Goal: Information Seeking & Learning: Check status

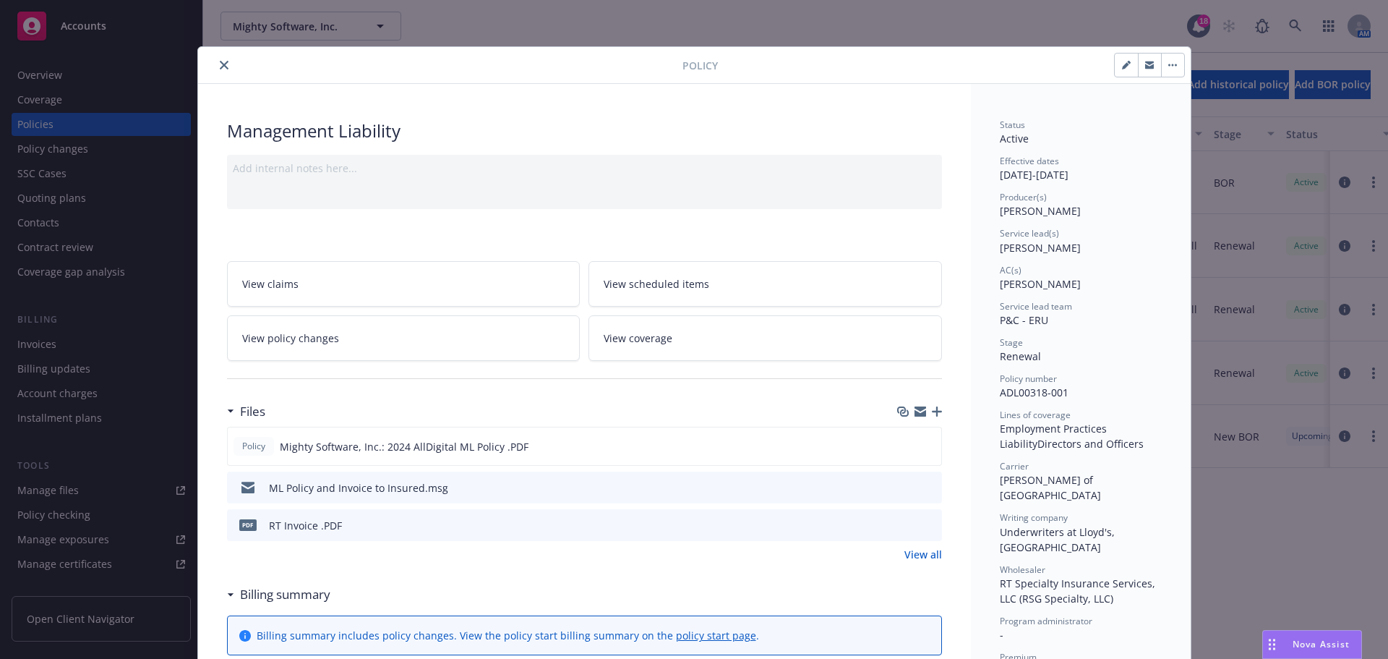
scroll to position [145, 0]
click at [222, 63] on icon "close" at bounding box center [224, 65] width 9 height 9
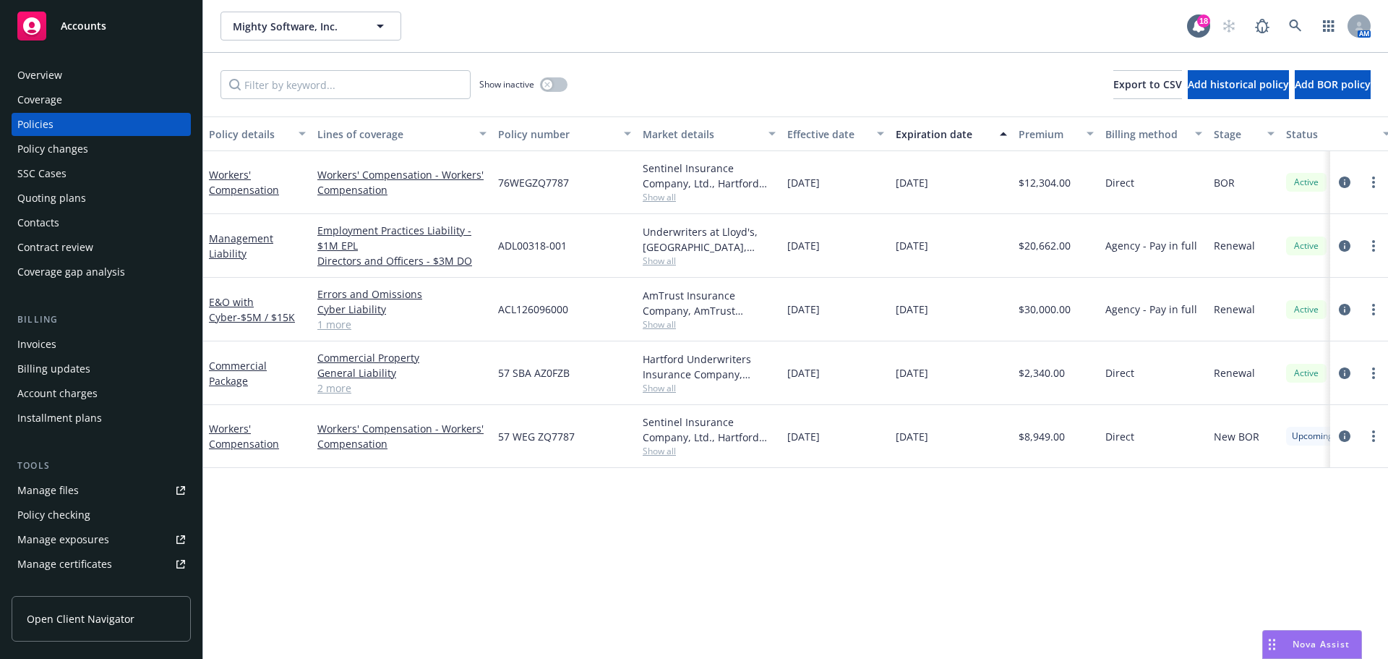
click at [106, 118] on div "Policies" at bounding box center [101, 124] width 168 height 23
click at [268, 191] on link "Workers' Compensation" at bounding box center [244, 182] width 70 height 29
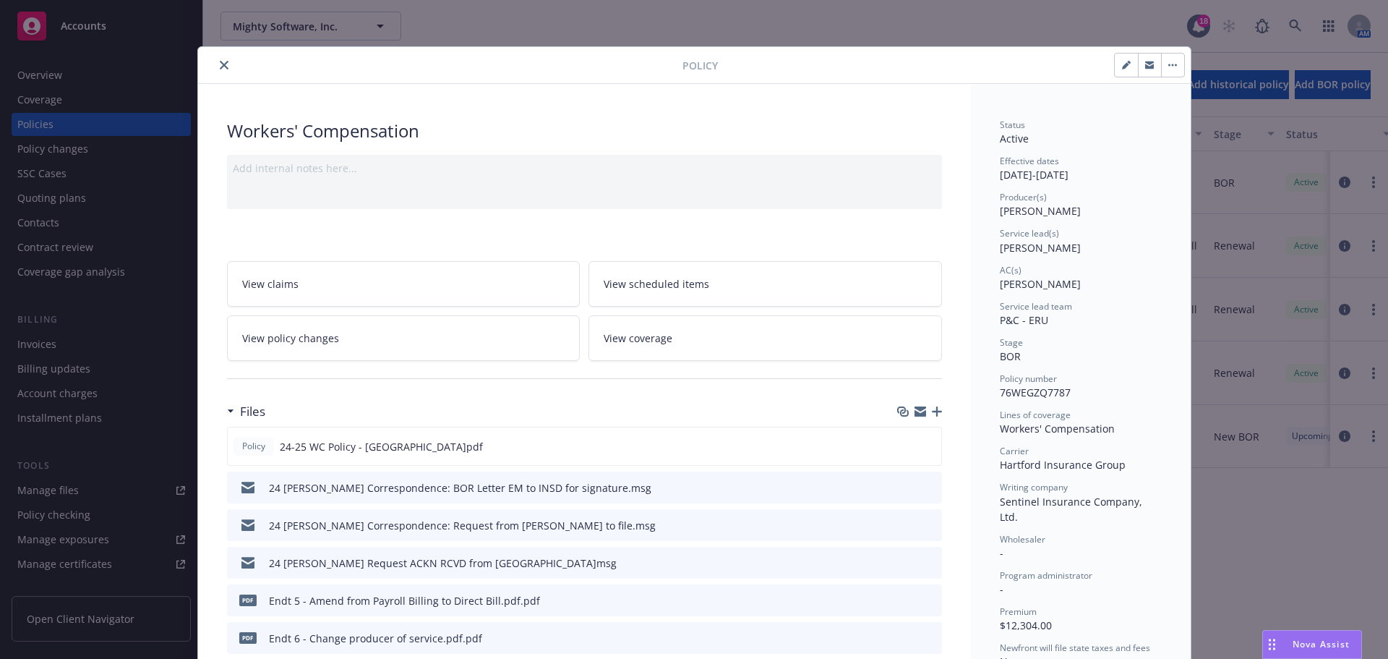
click at [220, 63] on icon "close" at bounding box center [224, 65] width 9 height 9
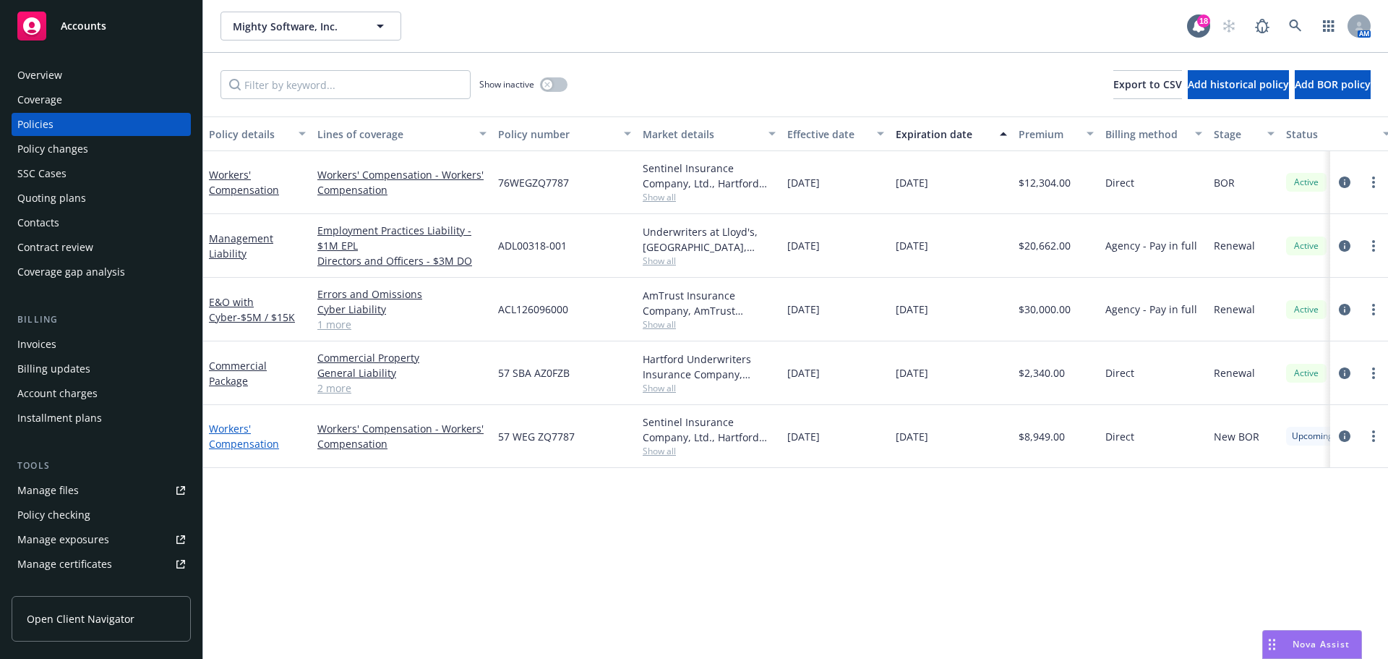
click at [257, 446] on link "Workers' Compensation" at bounding box center [244, 435] width 70 height 29
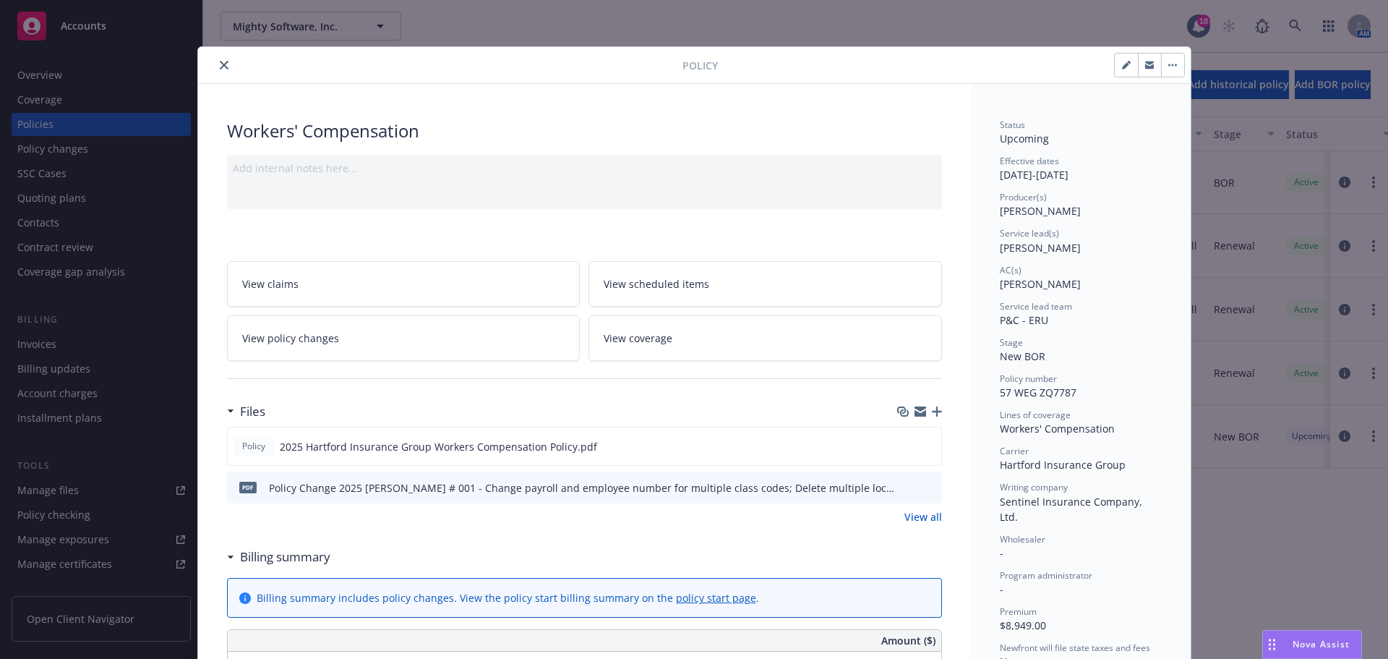
click at [220, 66] on icon "close" at bounding box center [224, 65] width 9 height 9
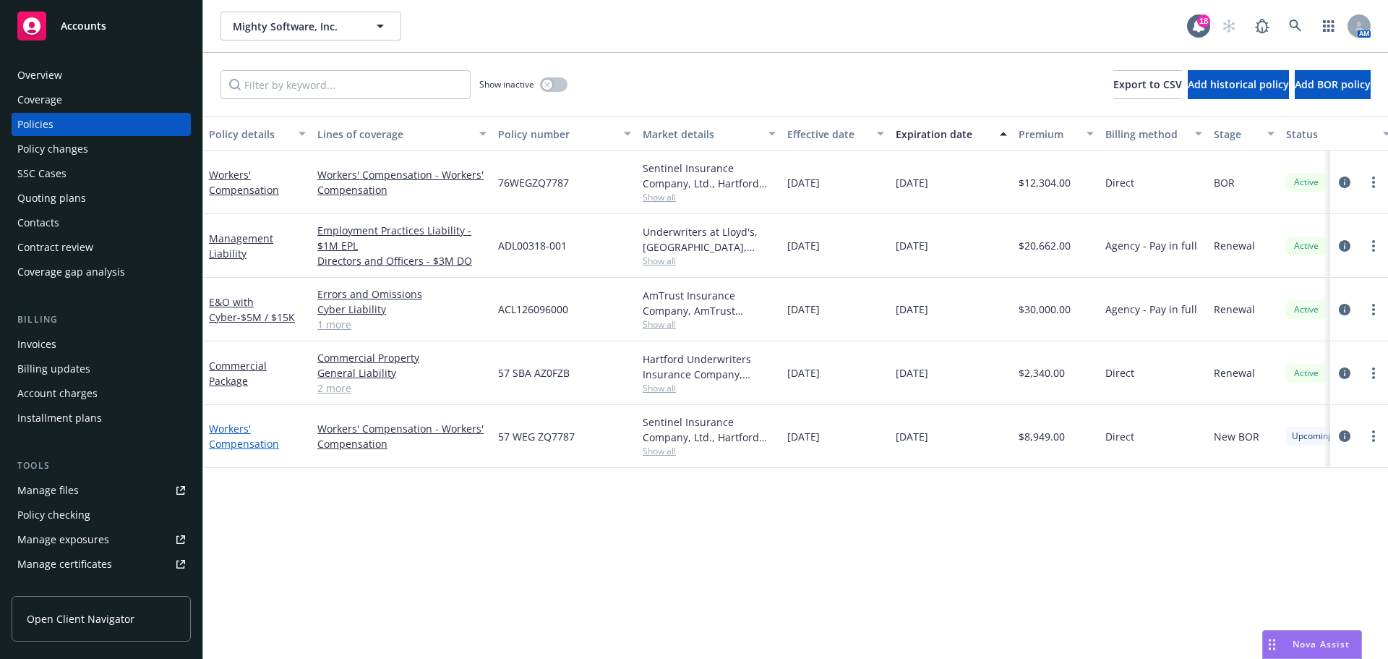
click at [231, 438] on link "Workers' Compensation" at bounding box center [244, 435] width 70 height 29
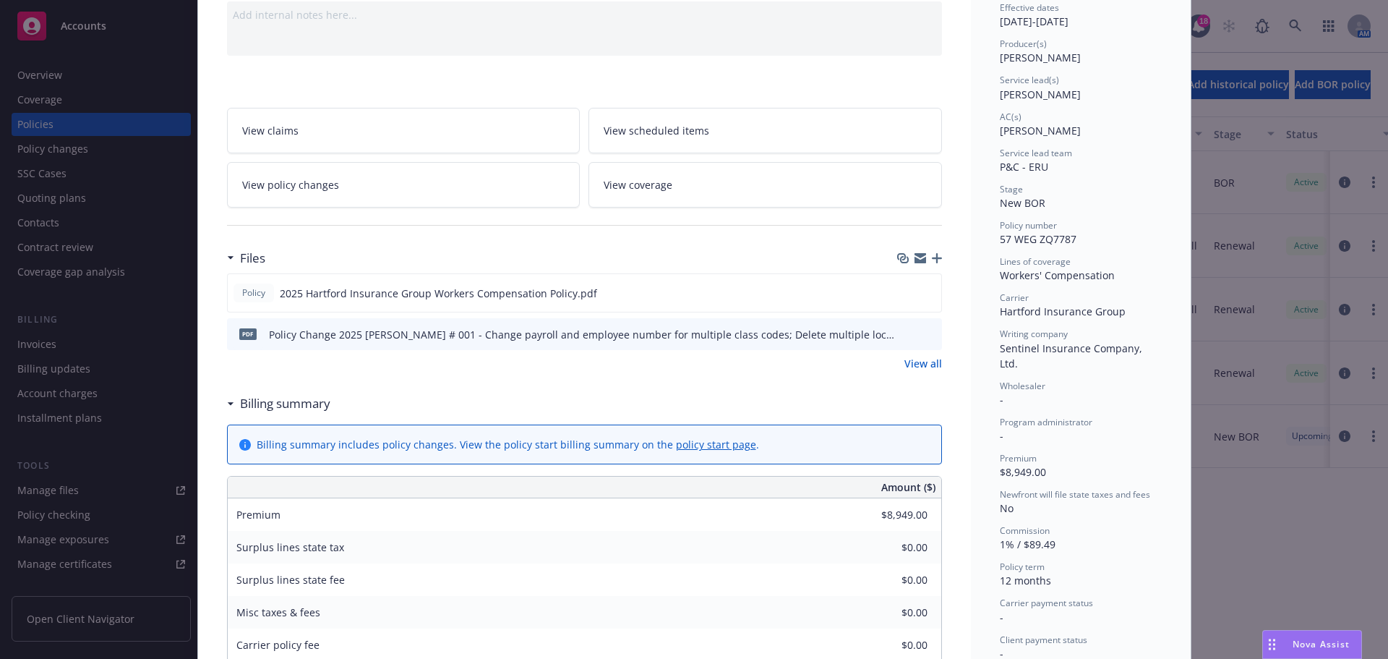
scroll to position [188, 0]
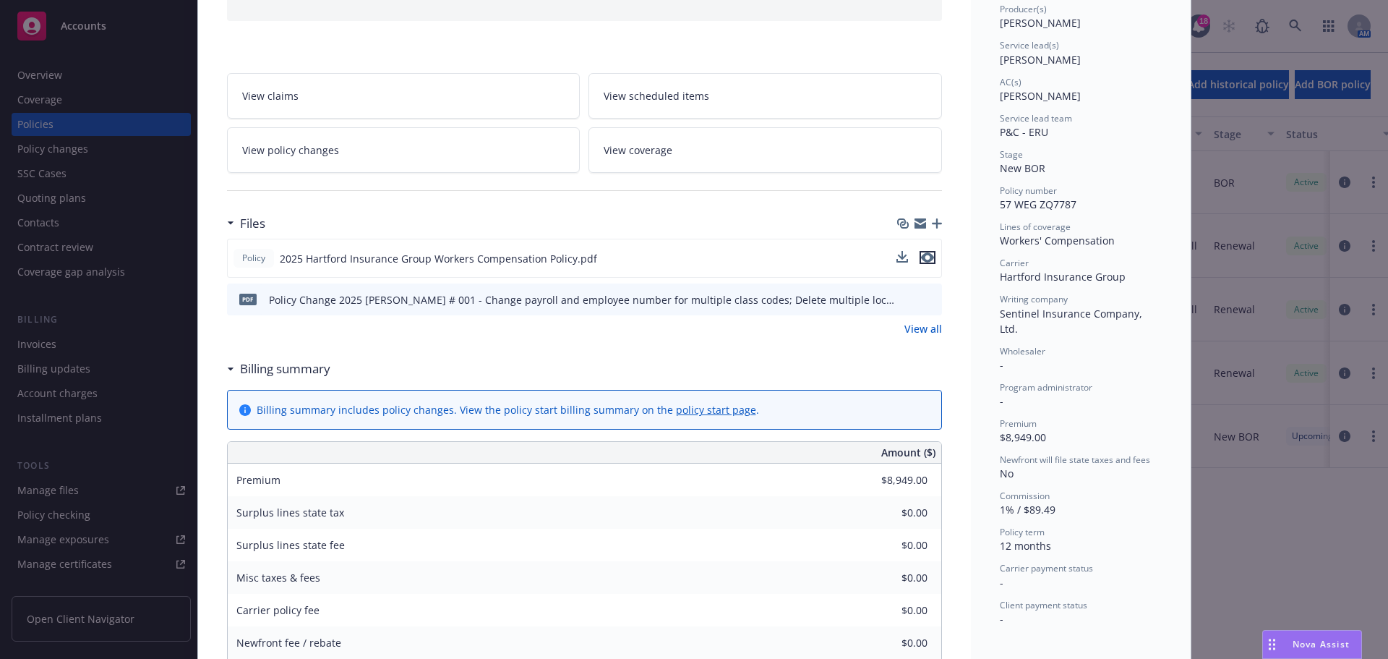
click at [924, 254] on icon "preview file" at bounding box center [927, 257] width 13 height 10
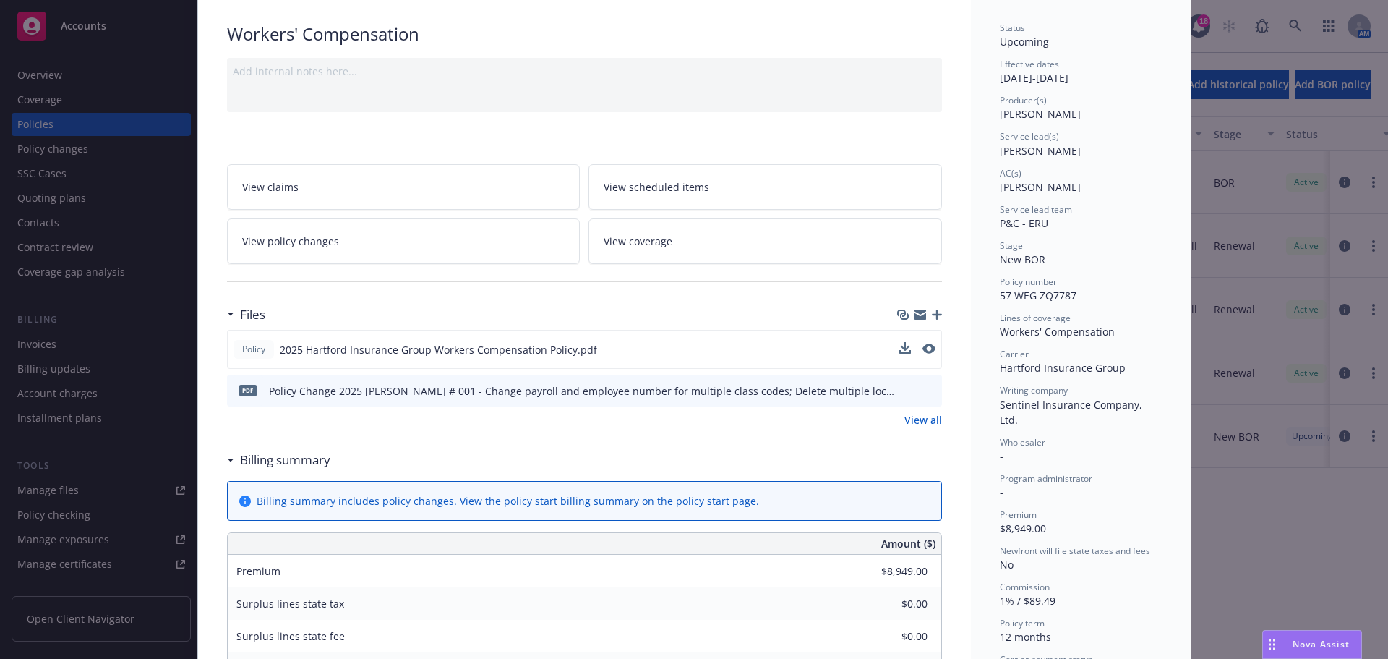
scroll to position [0, 0]
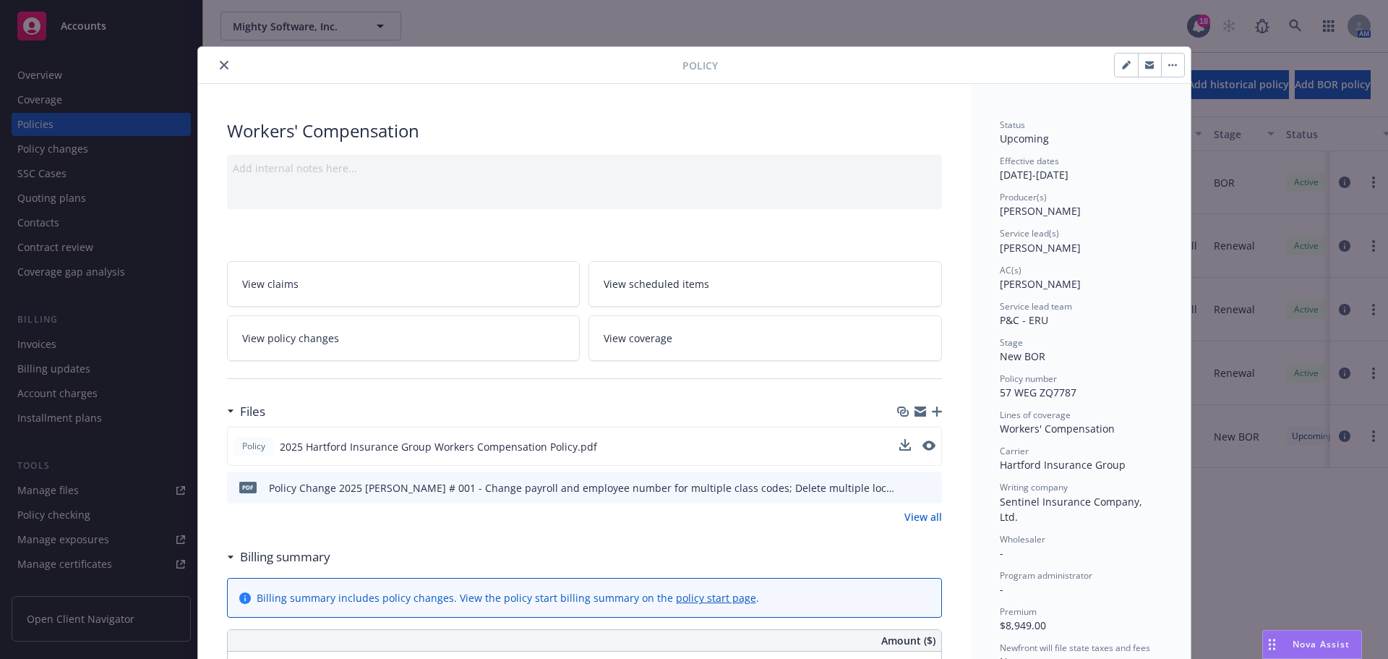
click at [220, 64] on icon "close" at bounding box center [224, 65] width 9 height 9
